Goal: Information Seeking & Learning: Learn about a topic

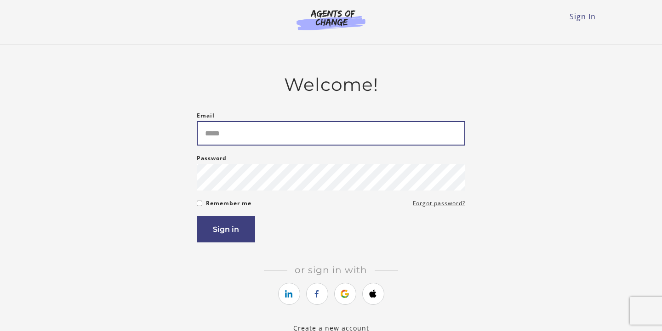
type input "**********"
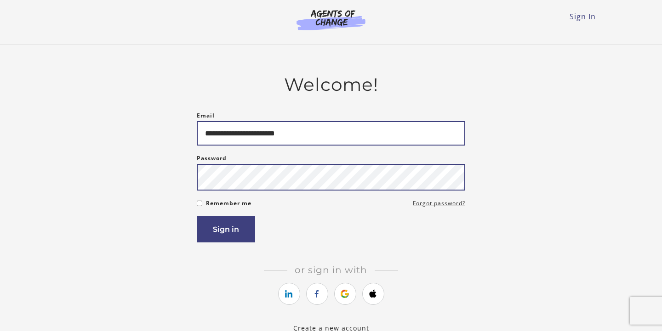
click at [226, 231] on button "Sign in" at bounding box center [226, 230] width 58 height 26
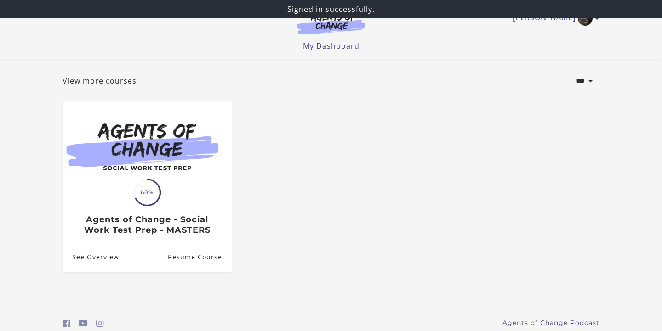
scroll to position [42, 0]
click at [285, 184] on ul "Translation missing: en.liquid.partials.dashboard_course_card.progress_descript…" at bounding box center [331, 193] width 552 height 187
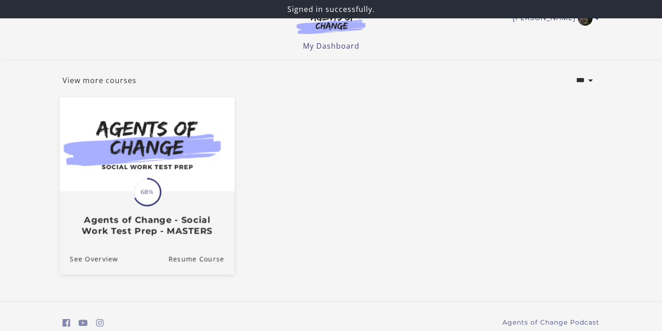
click at [150, 194] on span "68%" at bounding box center [147, 192] width 26 height 26
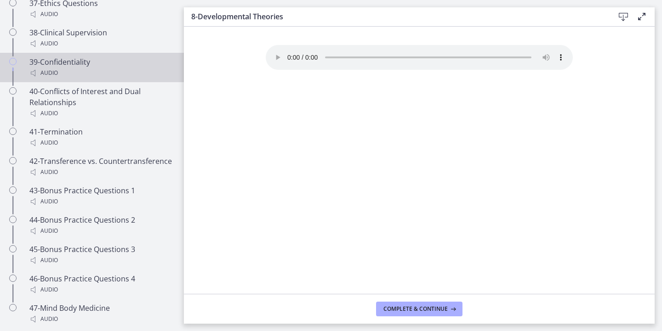
scroll to position [1723, 0]
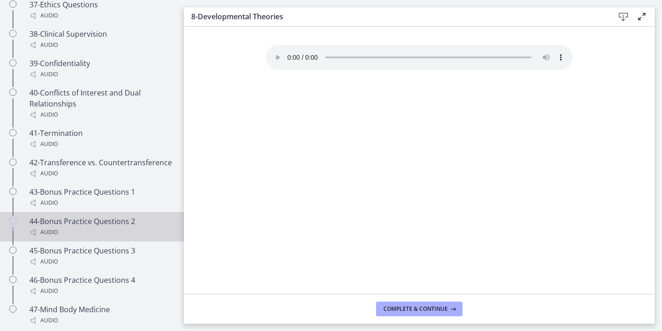
click at [95, 216] on div "44-Bonus Practice Questions 2 Audio" at bounding box center [100, 227] width 143 height 22
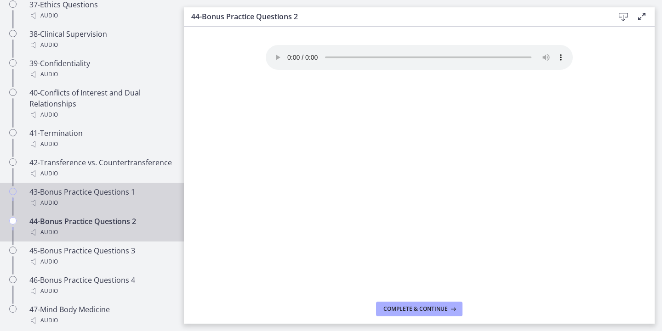
click at [103, 187] on div "43-Bonus Practice Questions 1 Audio" at bounding box center [100, 198] width 143 height 22
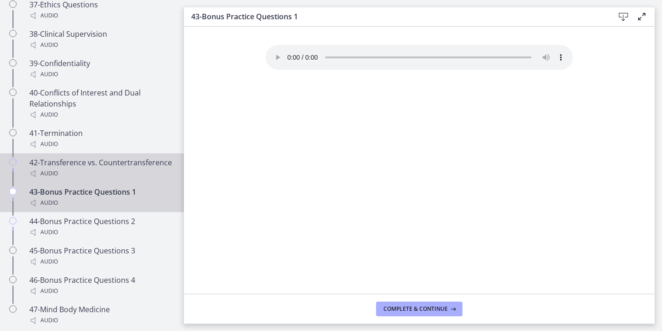
click at [108, 168] on div "Audio" at bounding box center [100, 173] width 143 height 11
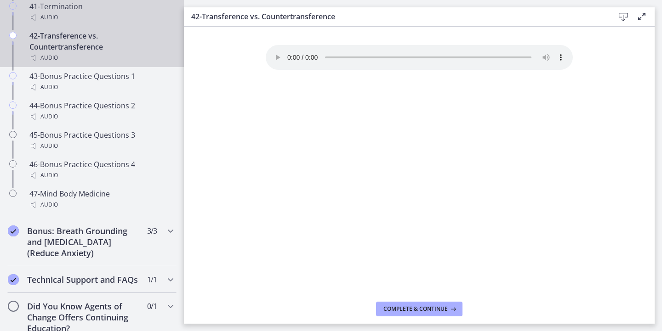
scroll to position [1850, 0]
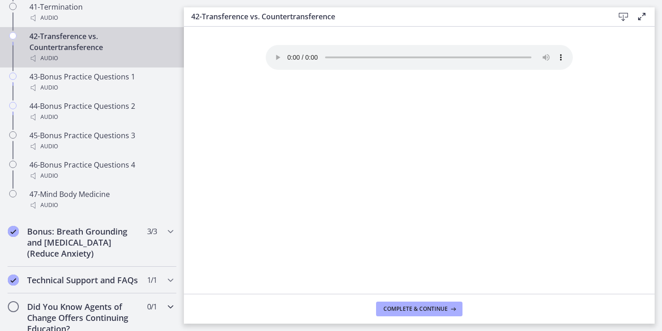
click at [169, 302] on icon "Chapters" at bounding box center [170, 307] width 11 height 11
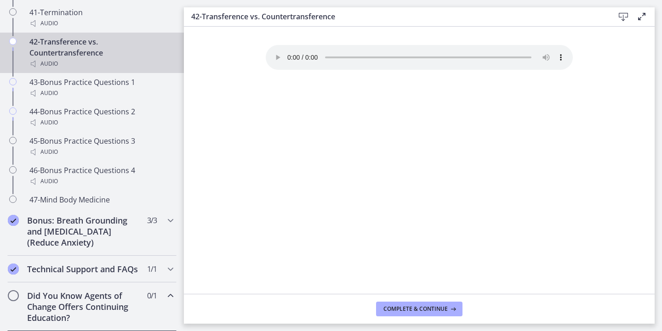
scroll to position [474, 0]
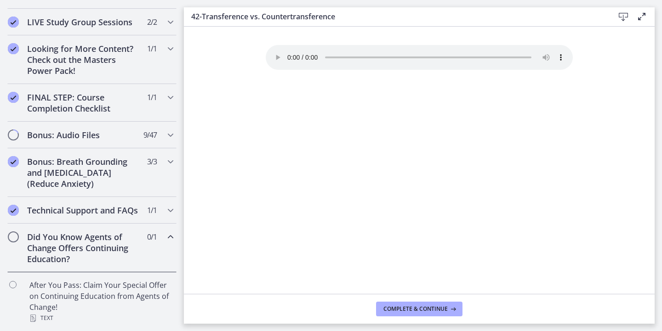
click at [173, 239] on icon "Chapters" at bounding box center [170, 237] width 11 height 11
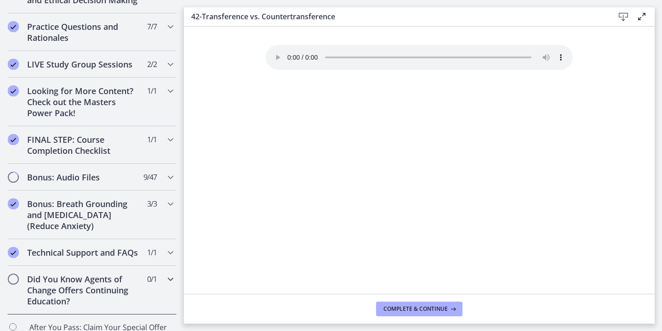
scroll to position [416, 0]
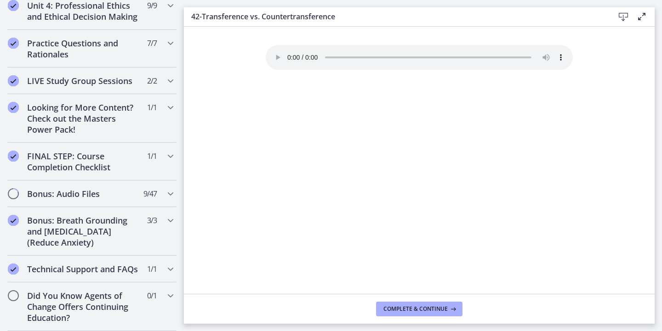
click at [291, 53] on audio "Your browser doesn't support the audio element. Download it here" at bounding box center [419, 57] width 307 height 25
click at [291, 52] on audio "Your browser doesn't support the audio element. Download it here" at bounding box center [419, 57] width 307 height 25
click at [288, 52] on audio "Your browser doesn't support the audio element. Download it here" at bounding box center [419, 57] width 307 height 25
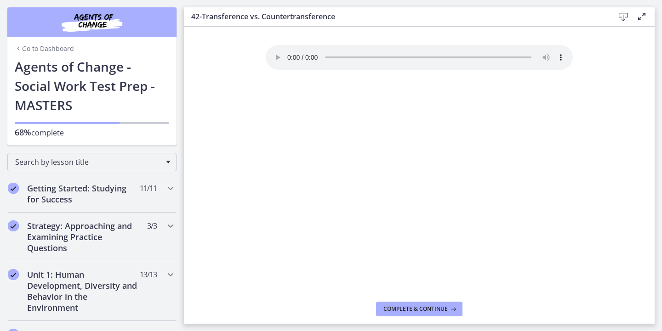
scroll to position [0, 0]
